Goal: Task Accomplishment & Management: Manage account settings

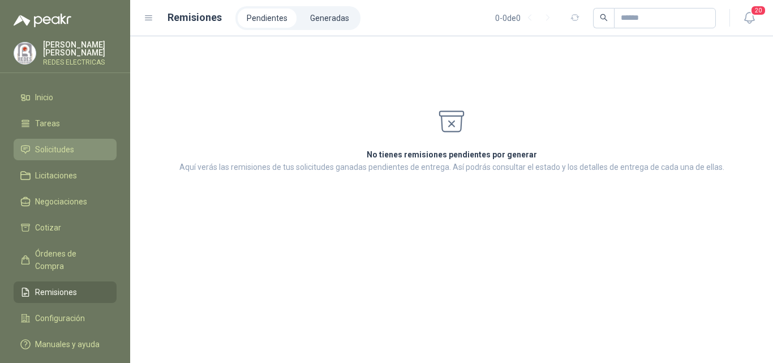
click at [61, 147] on span "Solicitudes" at bounding box center [54, 149] width 39 height 12
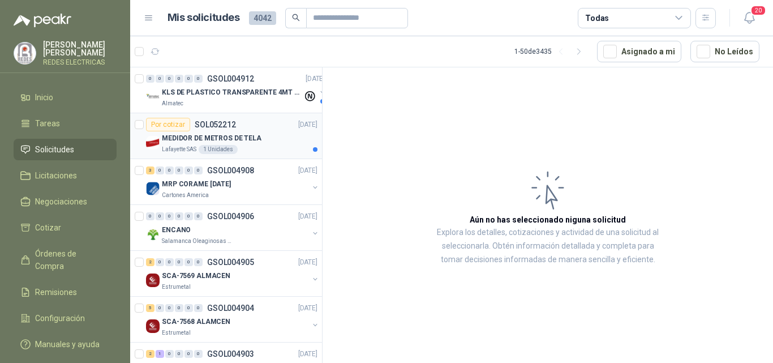
click at [238, 144] on div "MEDIDOR DE METROS DE TELA" at bounding box center [240, 138] width 156 height 14
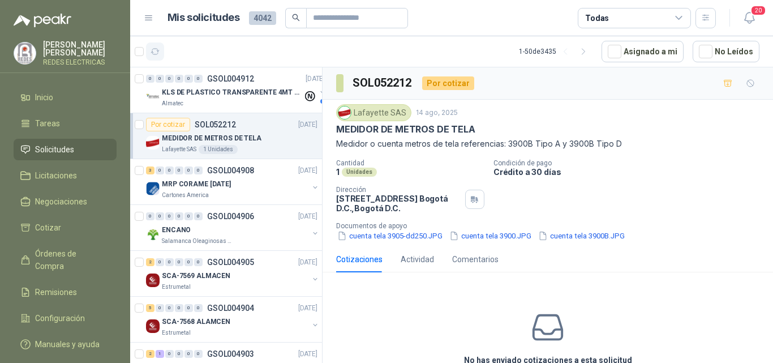
click at [156, 54] on icon "button" at bounding box center [155, 52] width 8 height 6
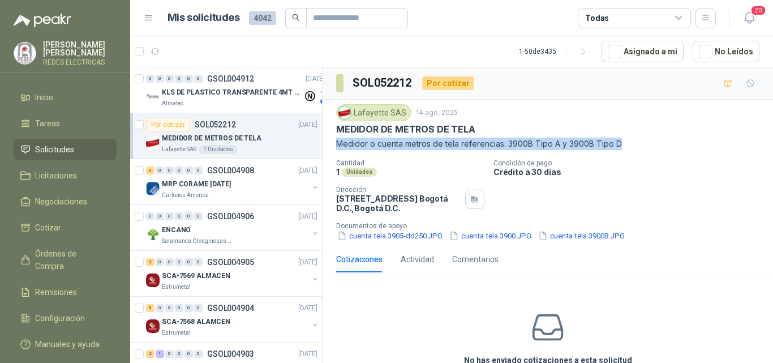
drag, startPoint x: 337, startPoint y: 144, endPoint x: 626, endPoint y: 144, distance: 289.0
click at [626, 144] on p "Medidor o cuenta metros de tela referencias: 3900B Tipo A y 3900B Tipo D" at bounding box center [547, 143] width 423 height 12
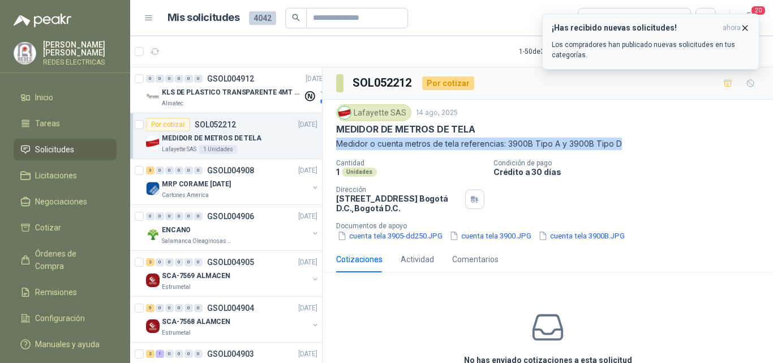
click at [745, 28] on icon "button" at bounding box center [745, 27] width 5 height 5
click at [739, 28] on span "ahora" at bounding box center [731, 28] width 18 height 10
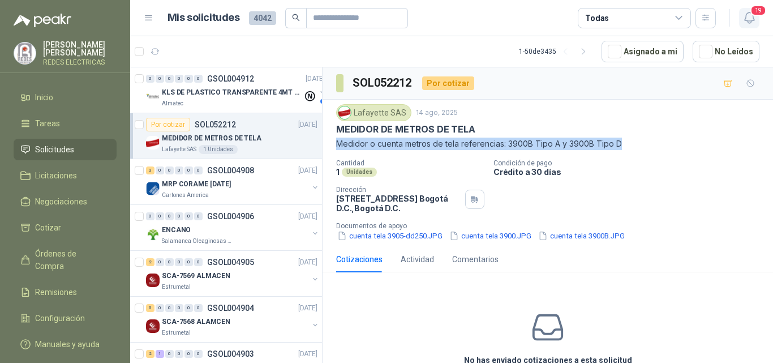
click at [751, 18] on icon "button" at bounding box center [749, 18] width 14 height 14
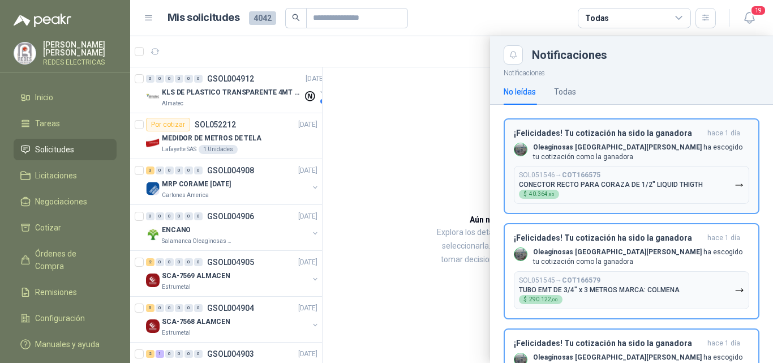
click at [599, 158] on p "Oleaginosas San [PERSON_NAME] ha escogido tu cotización como la ganadora" at bounding box center [641, 152] width 216 height 19
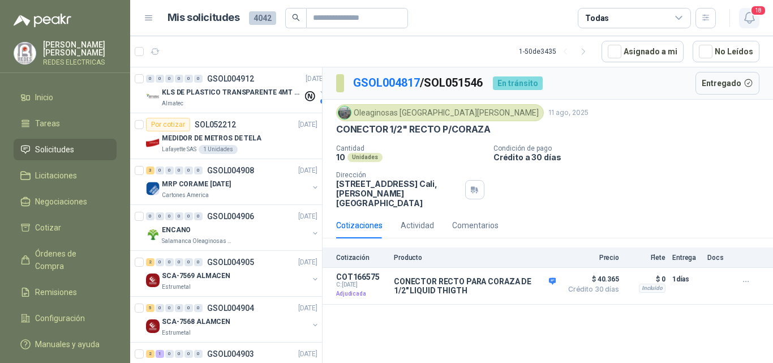
click at [750, 17] on icon "button" at bounding box center [749, 18] width 14 height 14
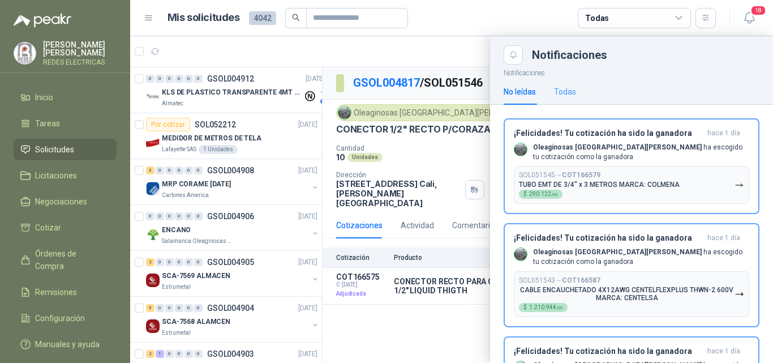
click at [576, 100] on div "Todas" at bounding box center [565, 92] width 22 height 26
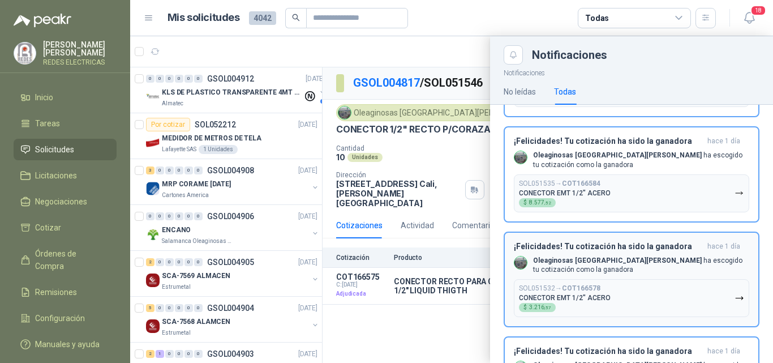
scroll to position [792, 0]
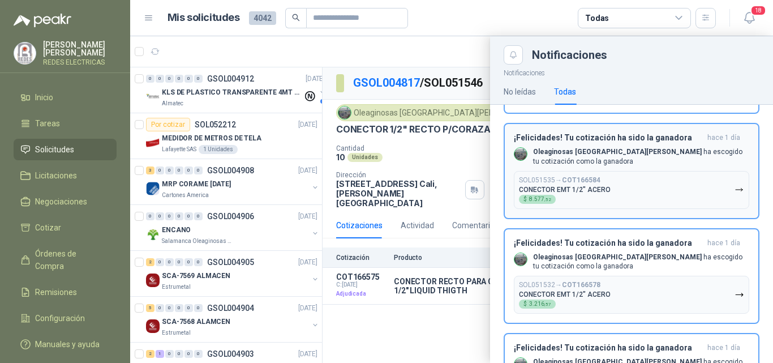
click at [603, 210] on button "¡Felicidades! Tu cotización ha sido la ganadora [DATE] Oleaginosas San [PERSON_…" at bounding box center [631, 171] width 256 height 96
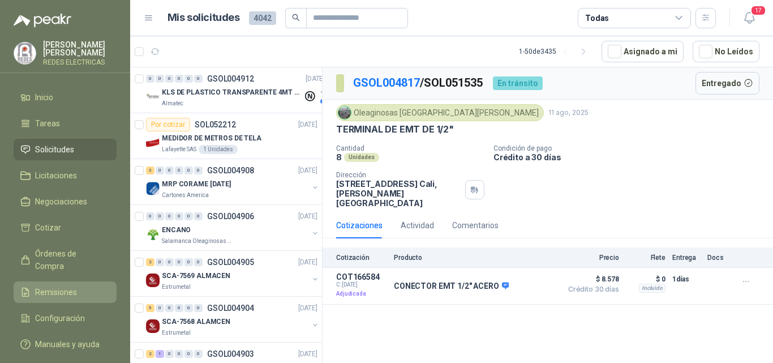
click at [71, 286] on span "Remisiones" at bounding box center [56, 292] width 42 height 12
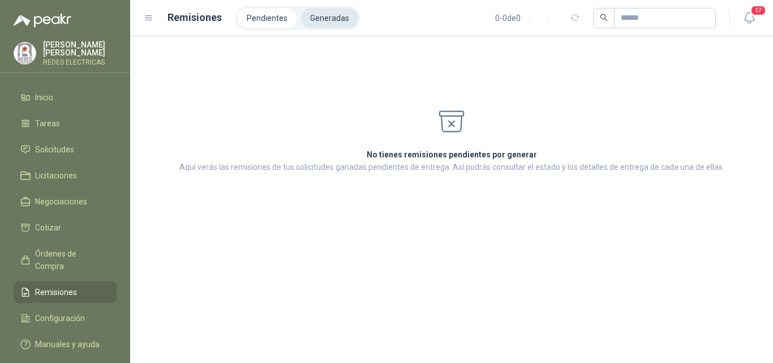
click at [335, 20] on li "Generadas" at bounding box center [329, 17] width 57 height 19
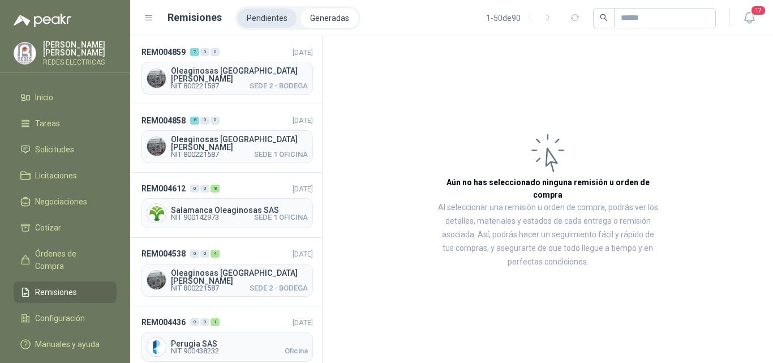
click at [267, 16] on li "Pendientes" at bounding box center [267, 17] width 59 height 19
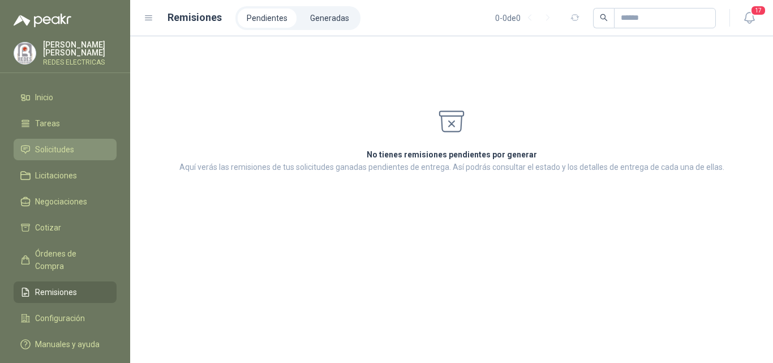
click at [68, 151] on span "Solicitudes" at bounding box center [54, 149] width 39 height 12
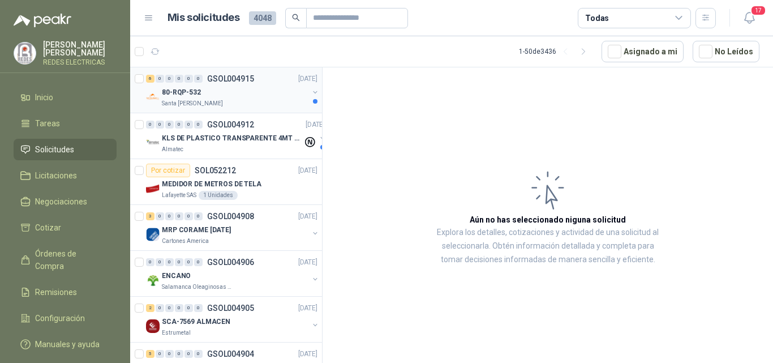
click at [265, 90] on div "80-RQP-532" at bounding box center [235, 92] width 146 height 14
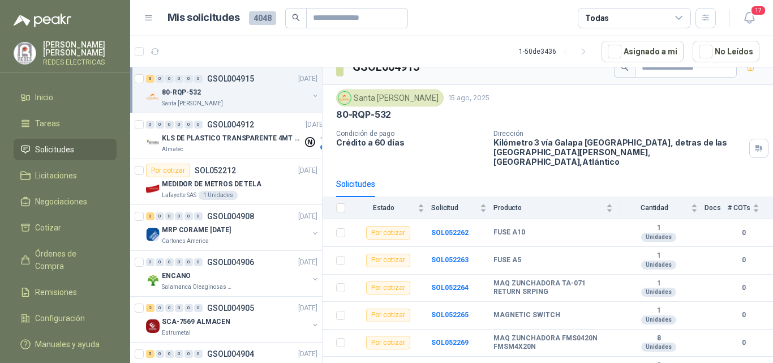
scroll to position [25, 0]
